Goal: Information Seeking & Learning: Compare options

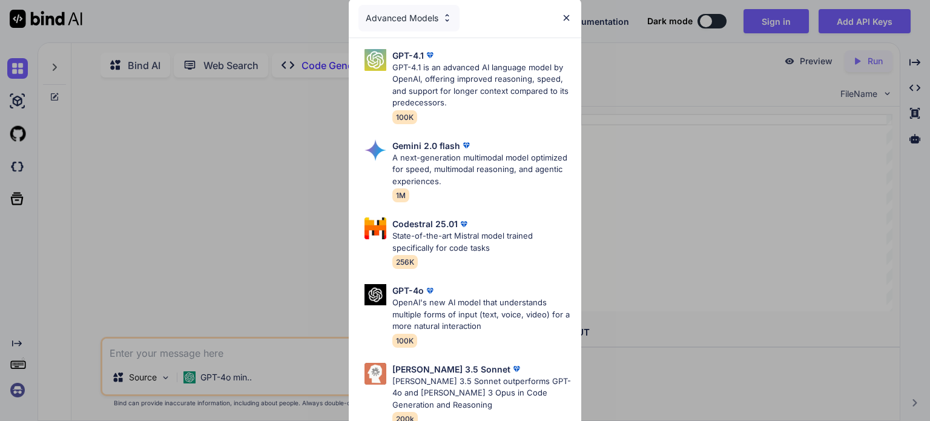
click at [157, 4] on div "Advanced Models GPT-4.1 GPT-4.1 is an advanced AI language model by OpenAI, off…" at bounding box center [465, 210] width 930 height 421
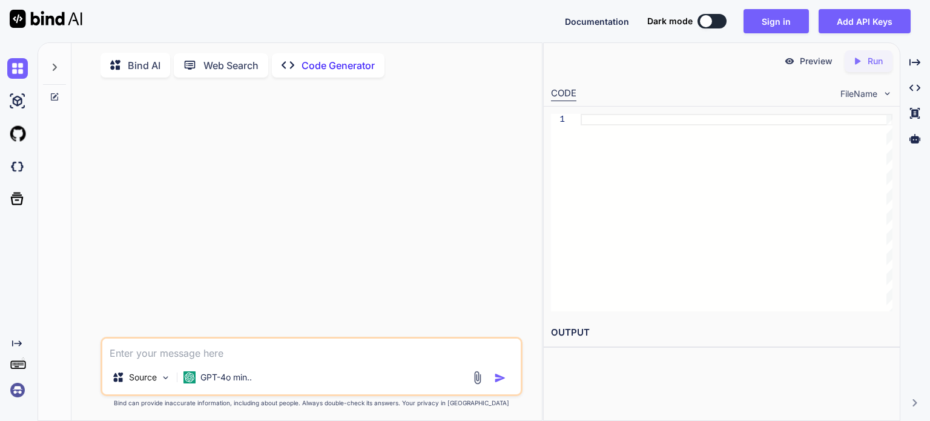
click at [41, 12] on img at bounding box center [46, 19] width 73 height 18
type textarea "x"
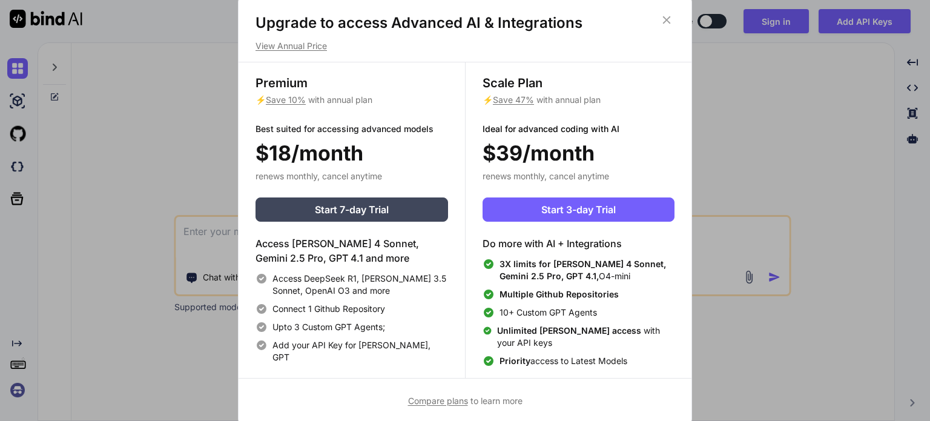
scroll to position [5, 0]
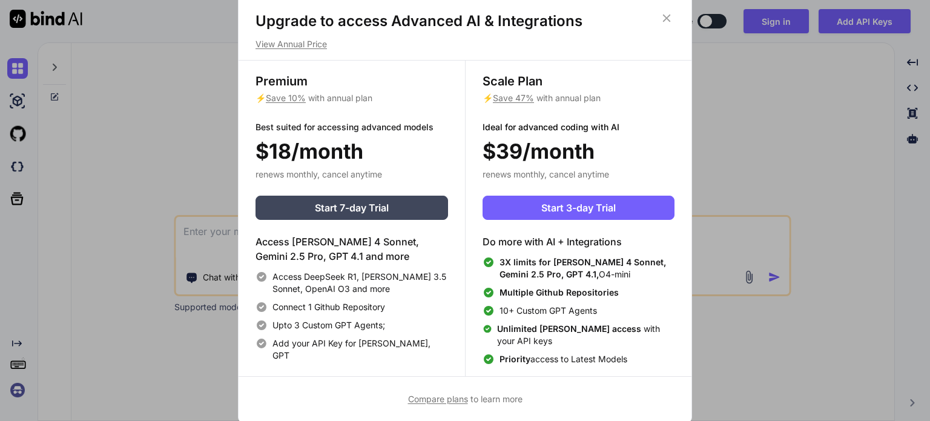
click at [453, 399] on span "Compare plans" at bounding box center [438, 398] width 60 height 10
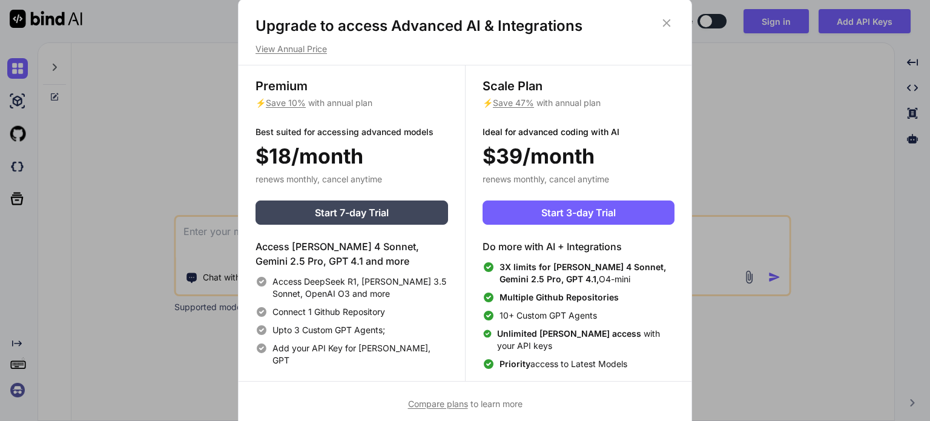
click at [669, 21] on icon at bounding box center [666, 22] width 13 height 13
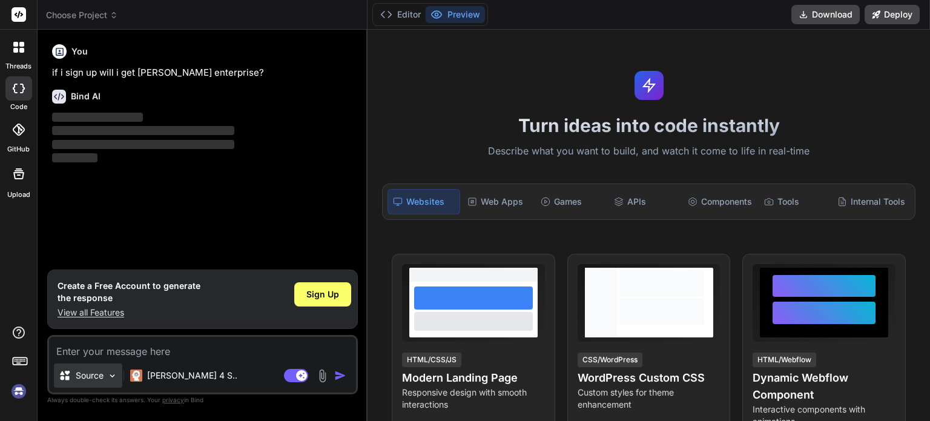
click at [113, 377] on img at bounding box center [112, 375] width 10 height 10
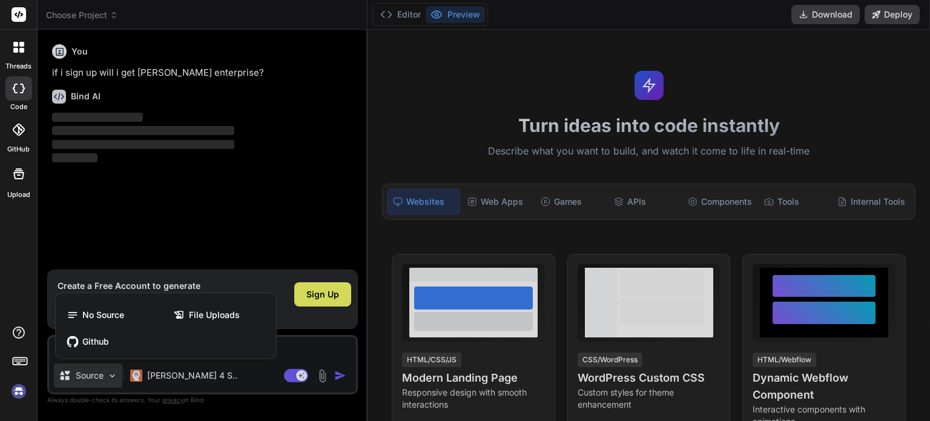
click at [227, 404] on div at bounding box center [465, 210] width 930 height 421
type textarea "x"
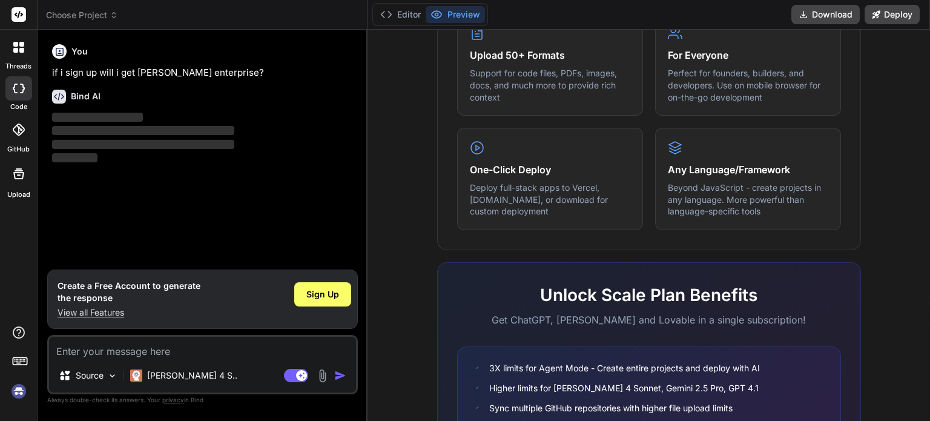
scroll to position [760, 0]
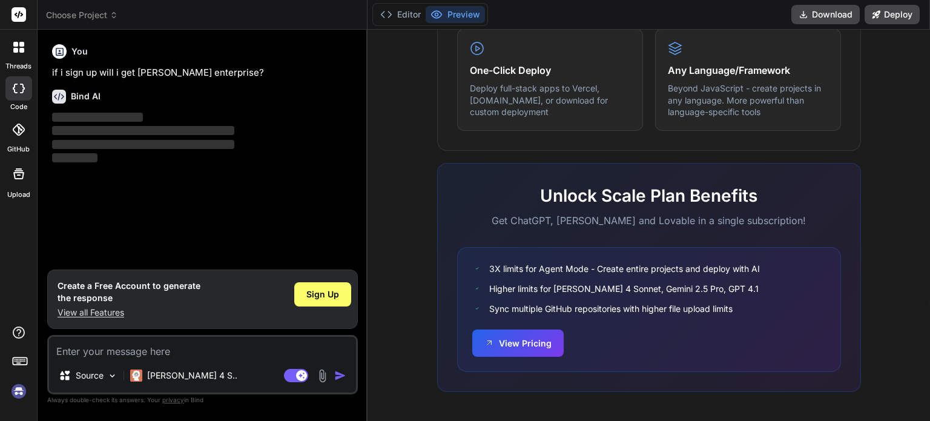
click at [48, 147] on div "You if i sign up will i get claude enterprise? Bind AI ‌ ‌ ‌ ‌ Create a Free Ac…" at bounding box center [202, 229] width 311 height 381
click at [99, 139] on span "‌" at bounding box center [143, 145] width 182 height 12
click at [530, 340] on button "View Pricing" at bounding box center [517, 341] width 91 height 27
